Goal: Task Accomplishment & Management: Manage account settings

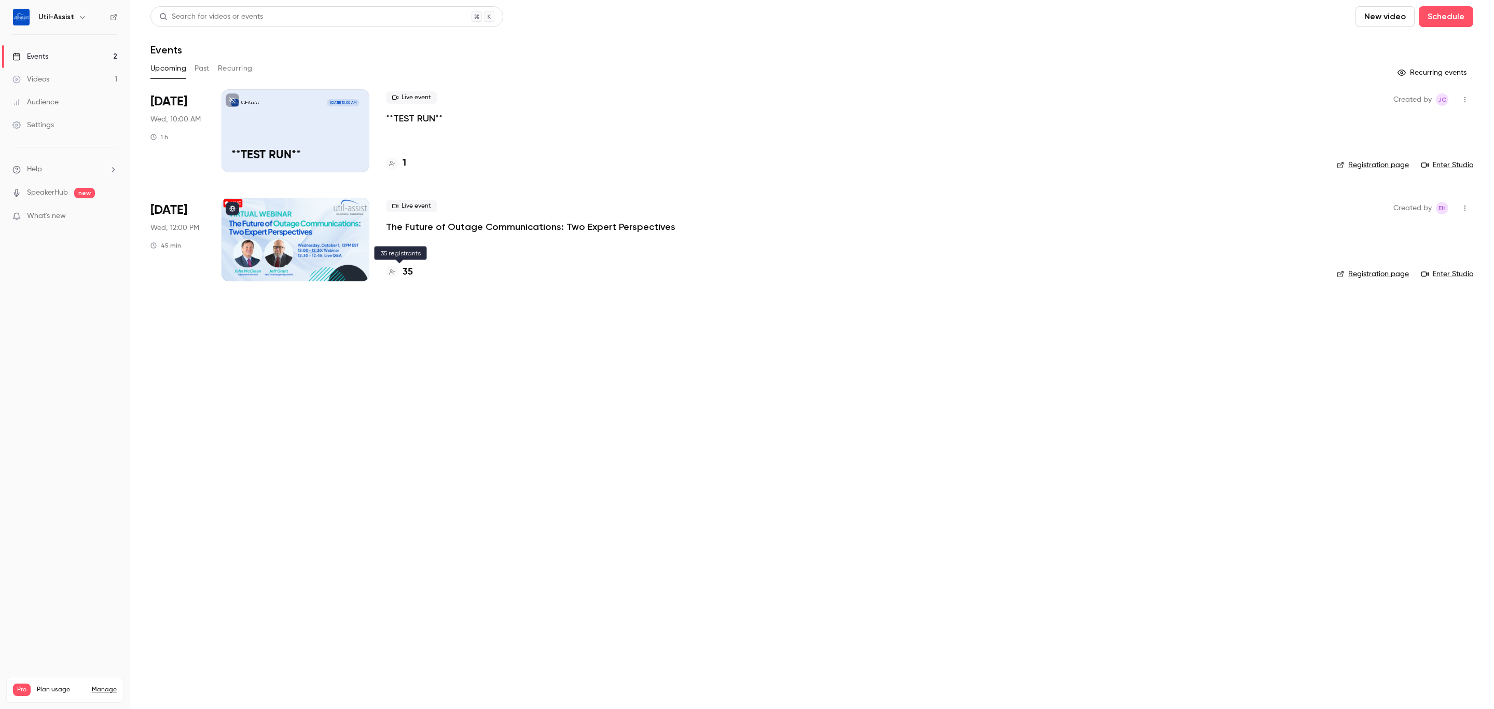
click at [408, 267] on h4 "35" at bounding box center [407, 272] width 10 height 14
click at [1368, 274] on link "Registration page" at bounding box center [1373, 274] width 72 height 10
click at [428, 228] on p "The Future of Outage Communications: Two Expert Perspectives" at bounding box center [530, 226] width 289 height 12
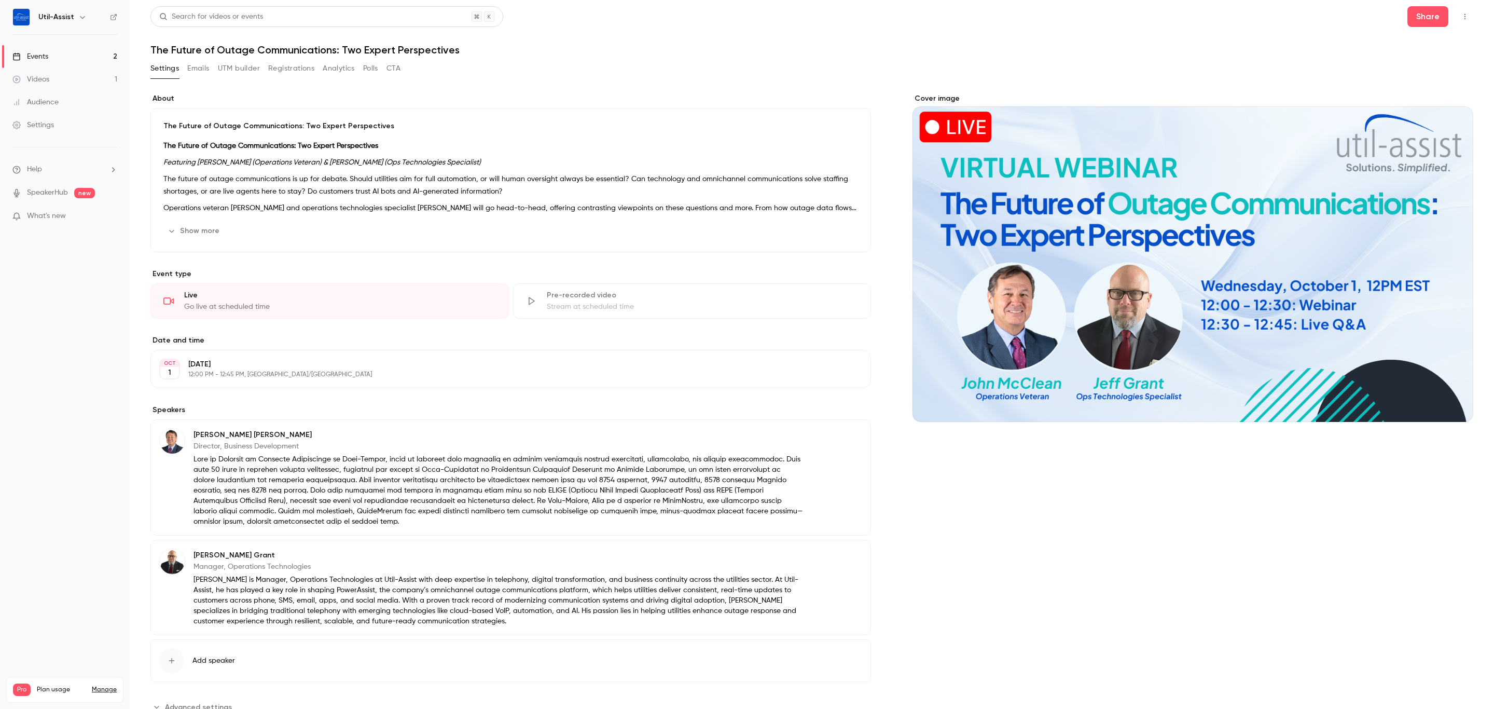
click at [251, 66] on button "UTM builder" at bounding box center [239, 68] width 42 height 17
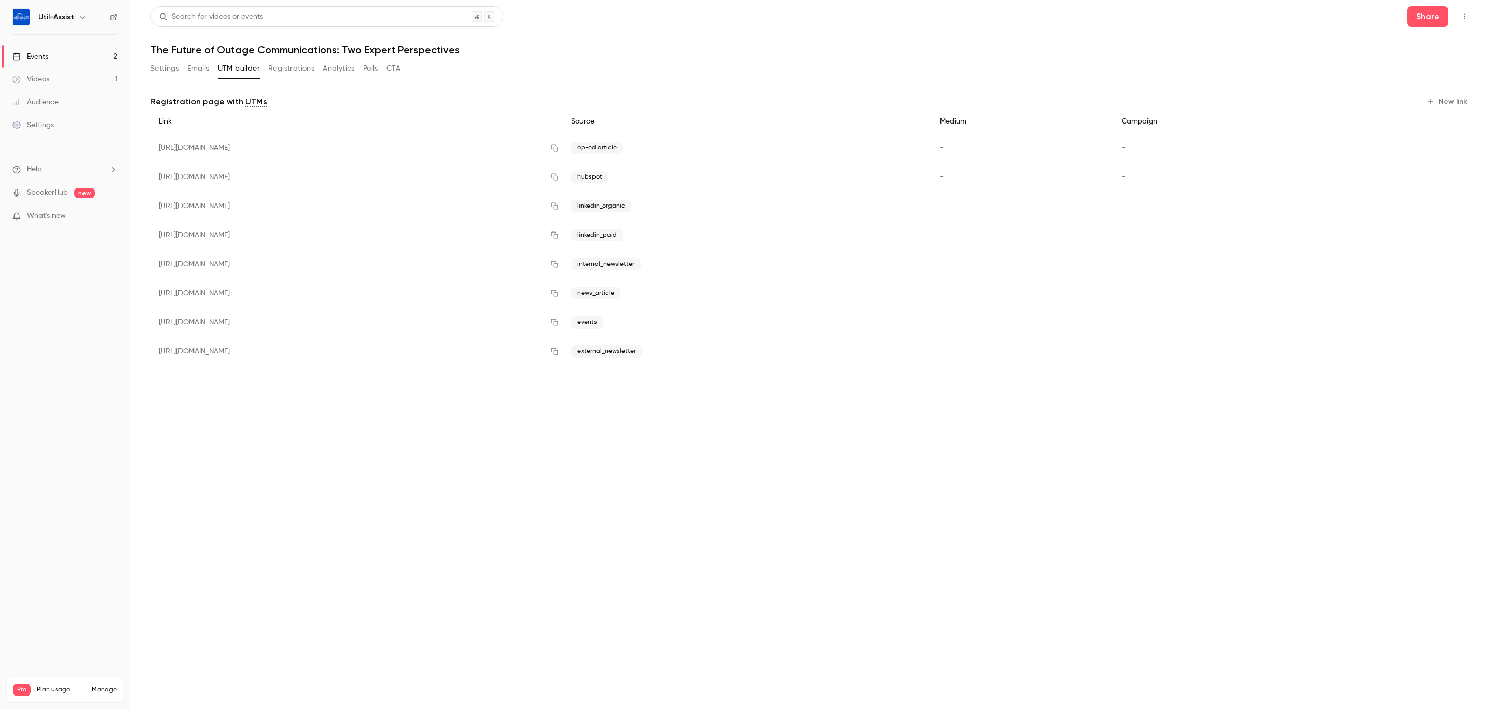
click at [710, 58] on div "Search for videos or events Share The Future of Outage Communications: Two Expe…" at bounding box center [811, 194] width 1323 height 376
click at [73, 58] on link "Events 2" at bounding box center [65, 56] width 130 height 23
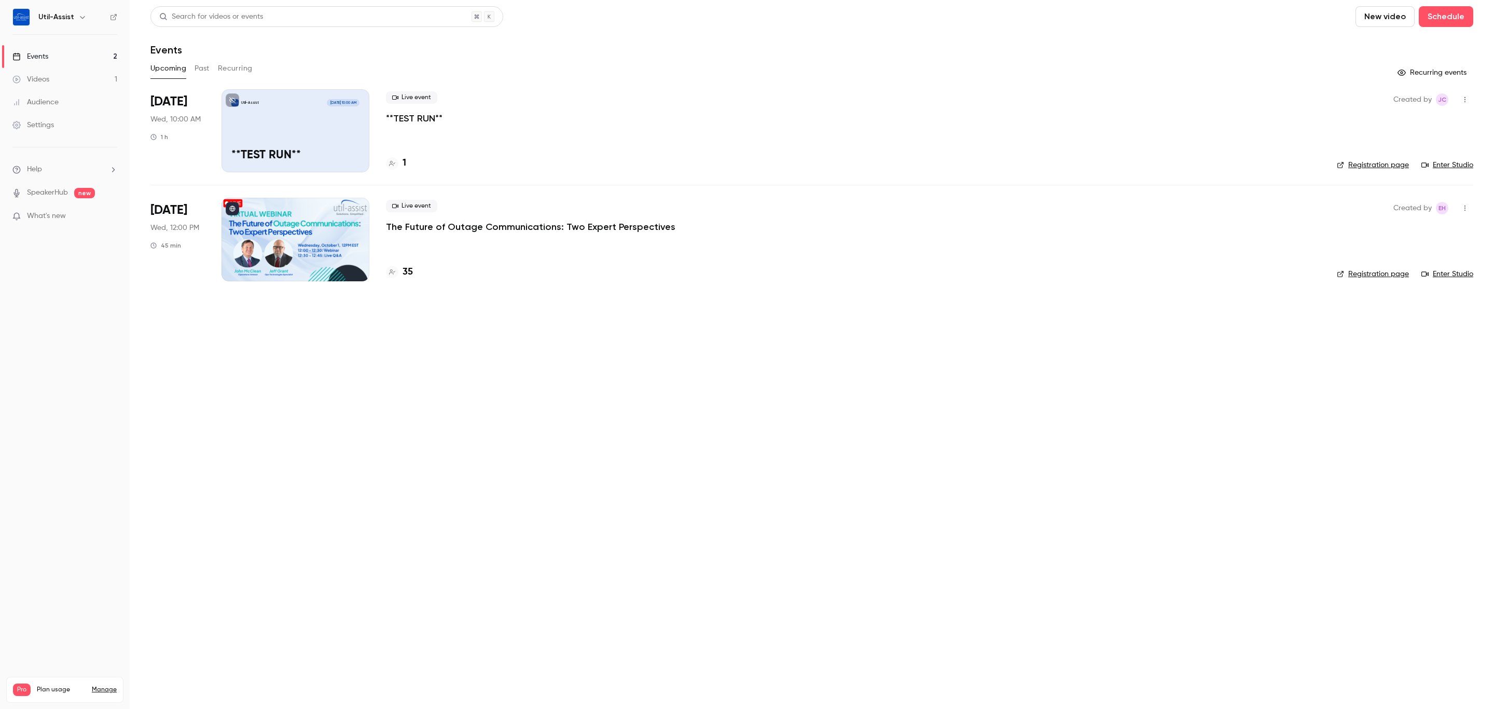
click at [555, 227] on p "The Future of Outage Communications: Two Expert Perspectives" at bounding box center [530, 226] width 289 height 12
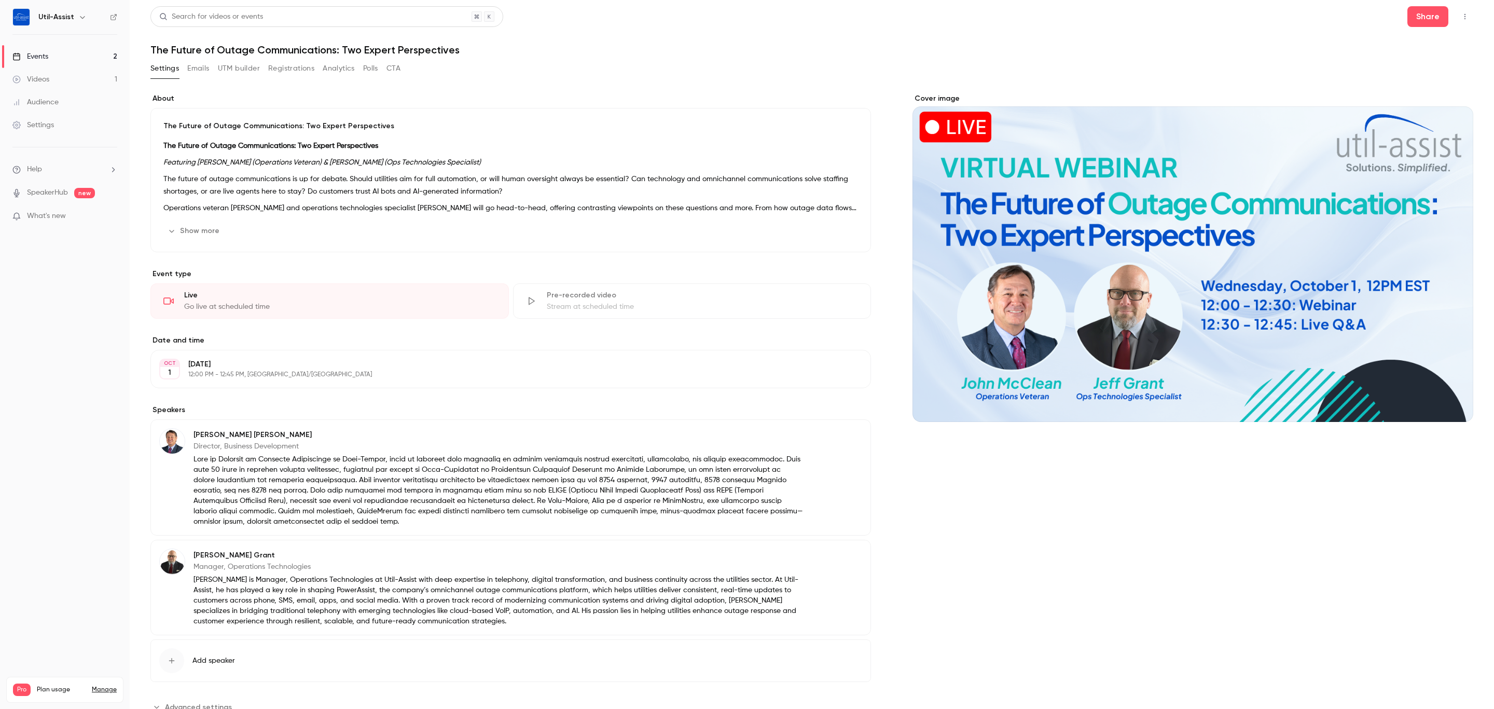
click at [286, 69] on button "Registrations" at bounding box center [291, 68] width 46 height 17
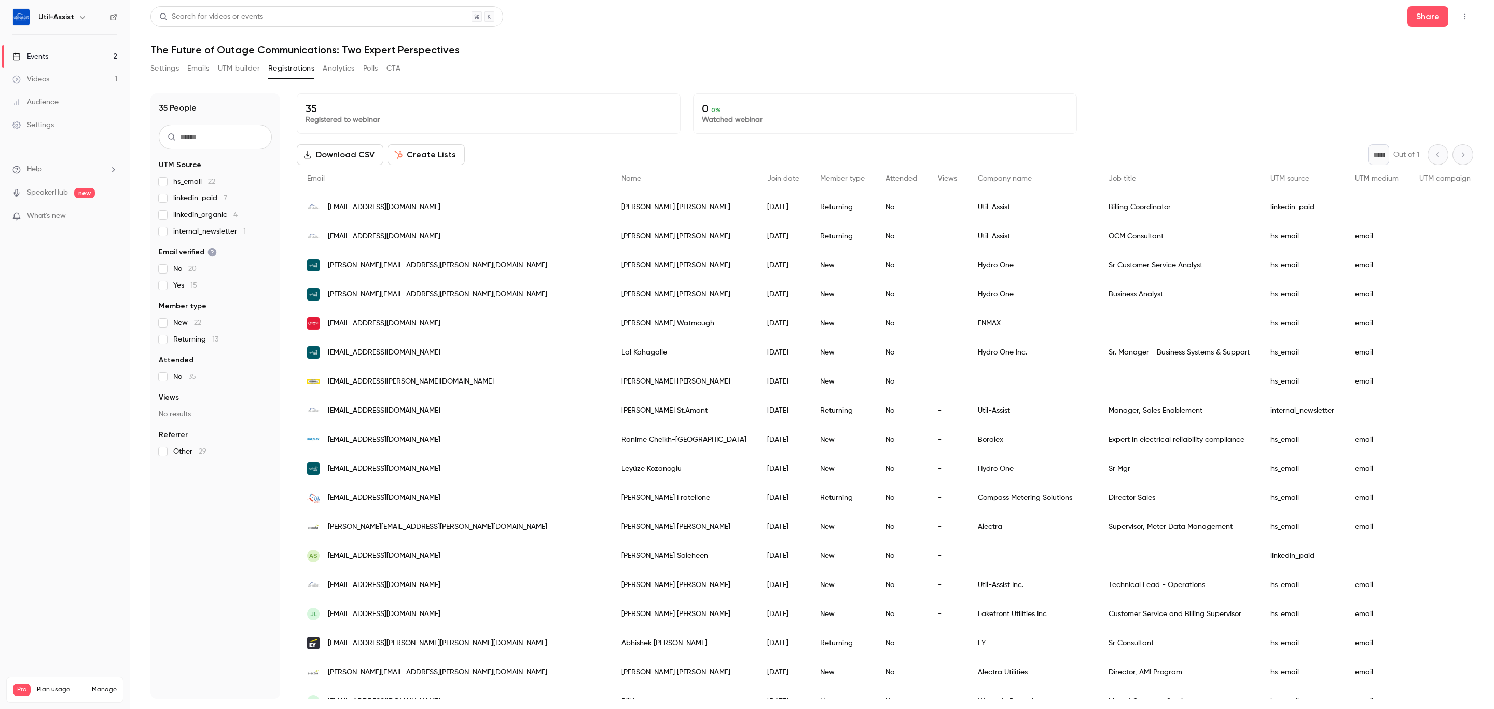
click at [54, 55] on link "Events 2" at bounding box center [65, 56] width 130 height 23
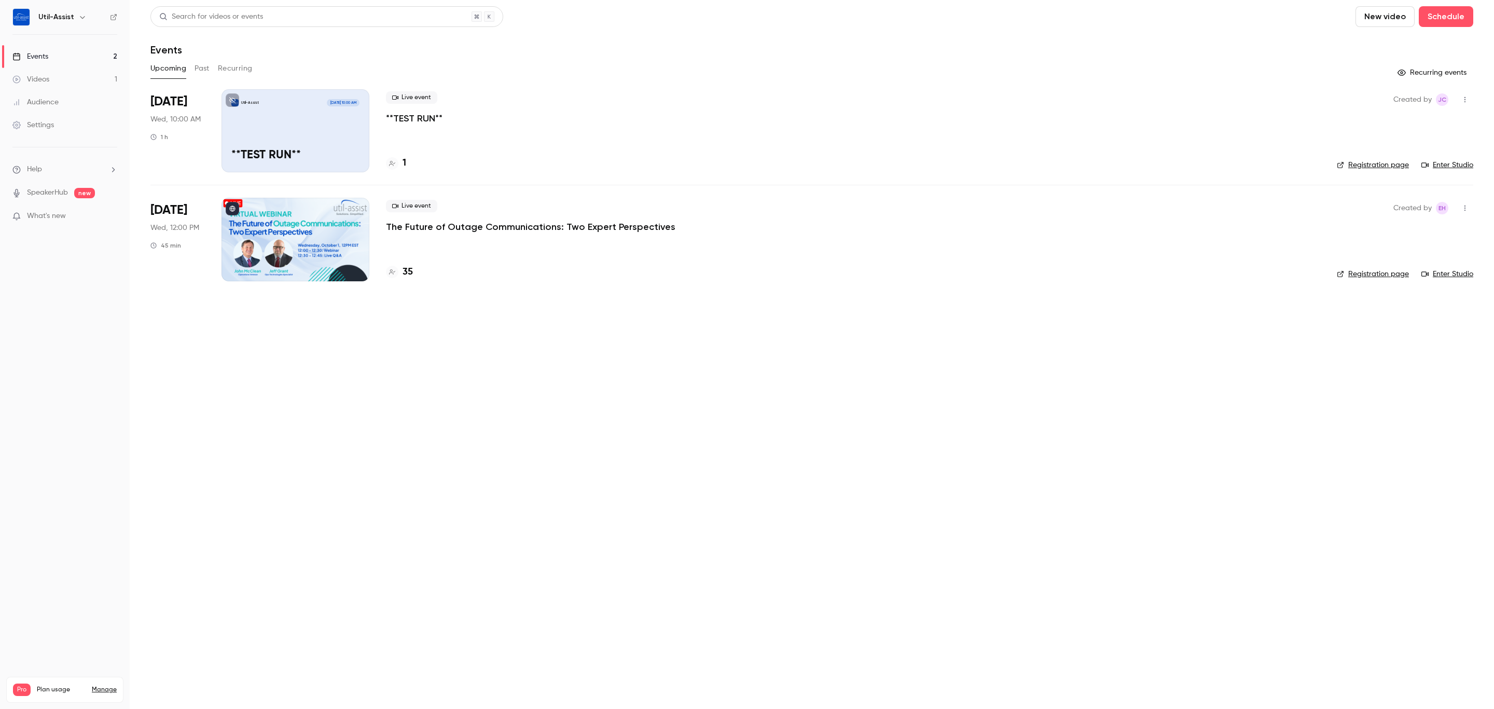
click at [1381, 269] on link "Registration page" at bounding box center [1373, 274] width 72 height 10
